Goal: Book appointment/travel/reservation

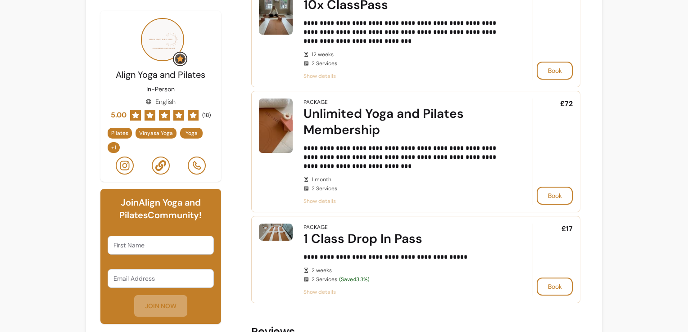
scroll to position [450, 0]
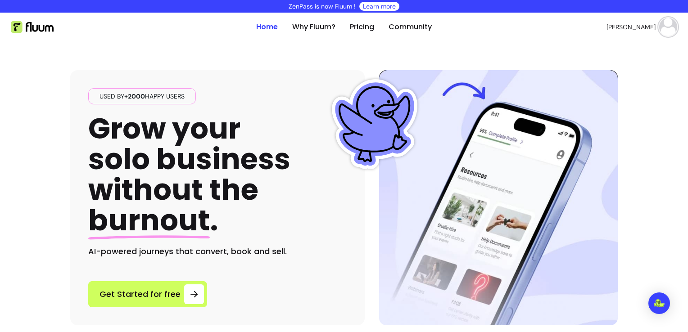
click at [664, 27] on img at bounding box center [668, 27] width 18 height 18
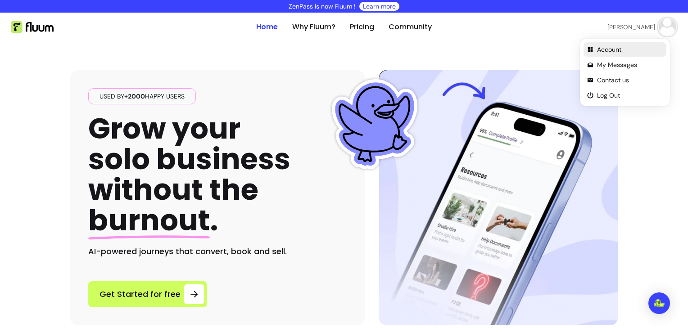
click at [607, 50] on span "Account" at bounding box center [630, 49] width 66 height 9
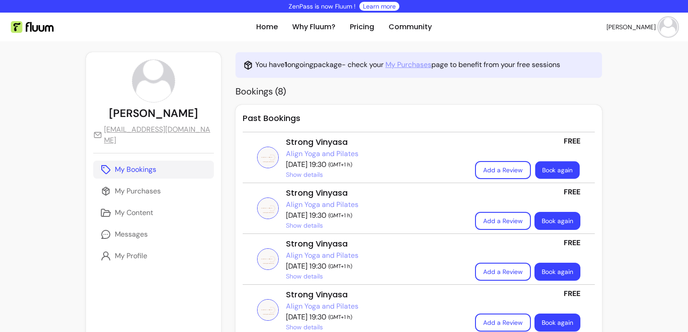
click at [544, 171] on link "Book again" at bounding box center [558, 171] width 45 height 18
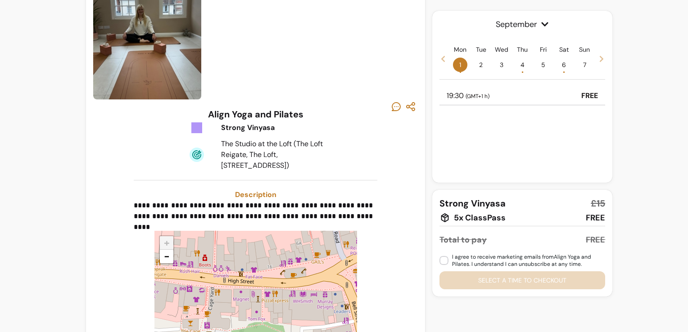
scroll to position [90, 0]
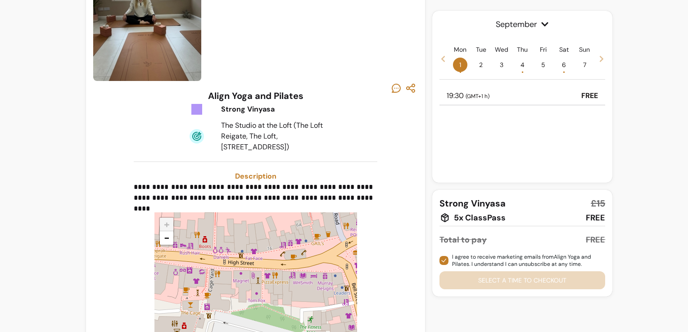
click at [492, 100] on div "19:30 ( GMT+1 h ) FREE" at bounding box center [523, 96] width 166 height 18
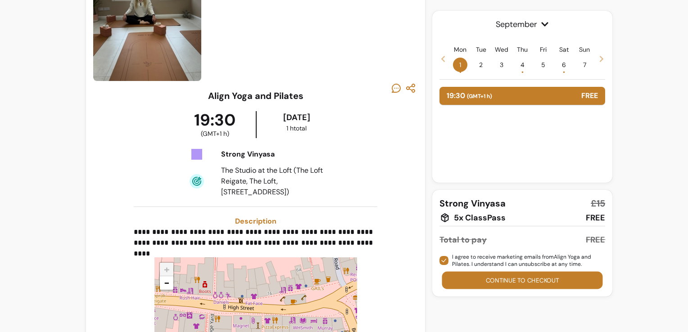
click at [515, 280] on button "Continue to checkout" at bounding box center [522, 281] width 161 height 18
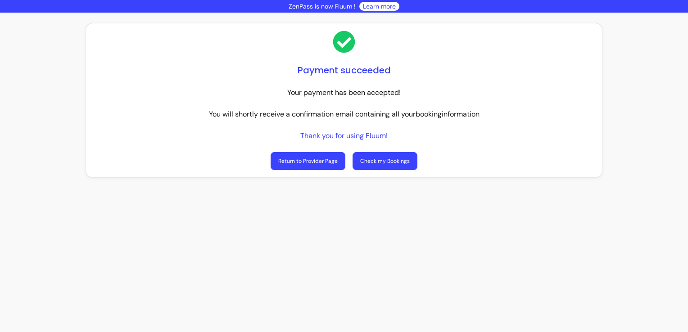
click at [378, 159] on link "Check my Bookings" at bounding box center [385, 161] width 65 height 18
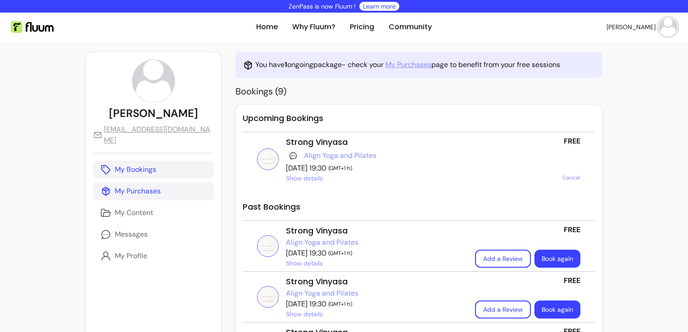
click at [123, 186] on p "My Purchases" at bounding box center [138, 191] width 46 height 11
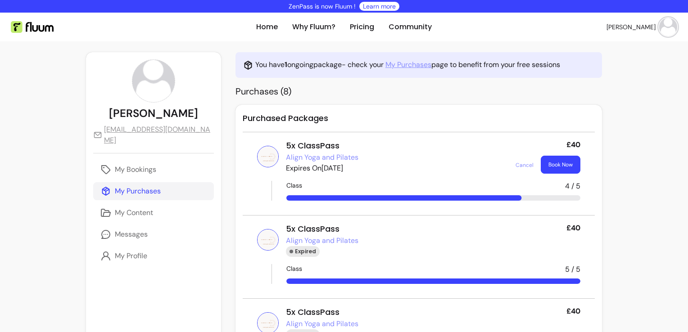
click at [661, 22] on img at bounding box center [668, 27] width 18 height 18
click at [600, 93] on span "Log Out" at bounding box center [630, 95] width 66 height 9
